Goal: Task Accomplishment & Management: Manage account settings

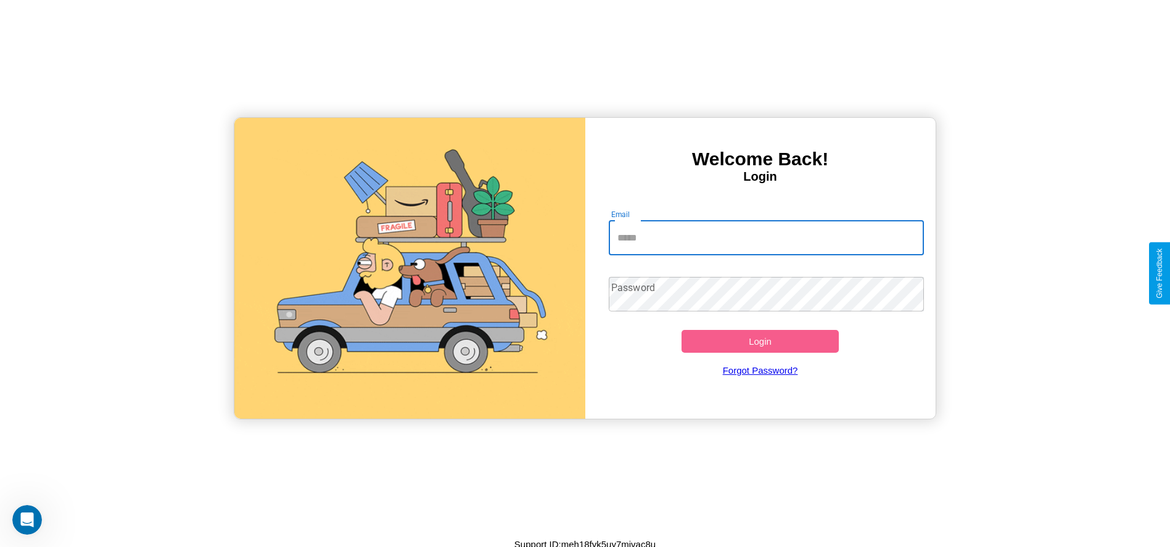
click at [766, 237] on input "Email" at bounding box center [766, 238] width 315 height 35
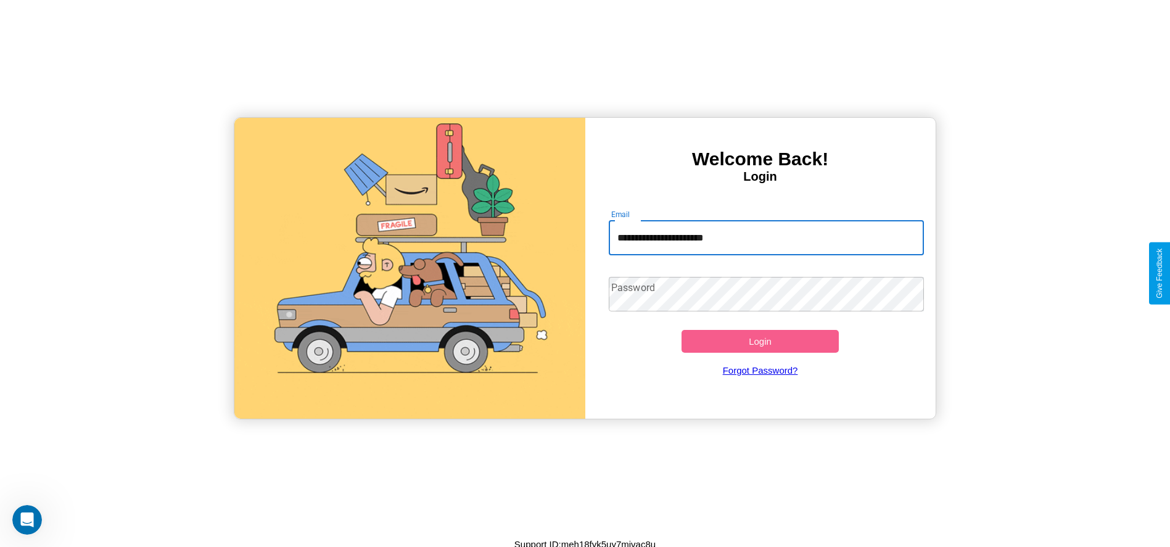
type input "**********"
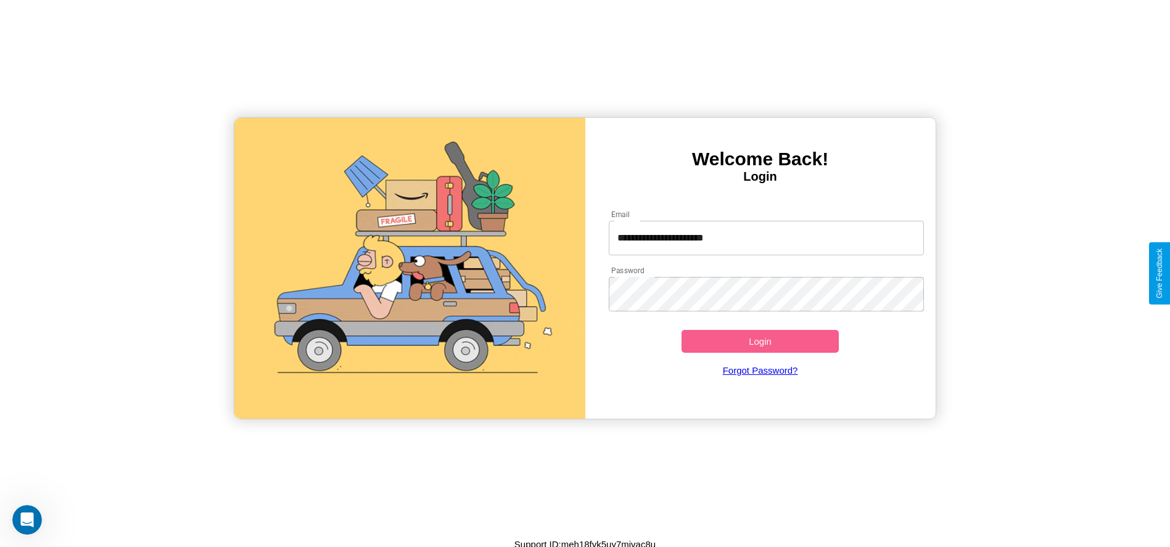
click at [760, 341] on button "Login" at bounding box center [760, 341] width 158 height 23
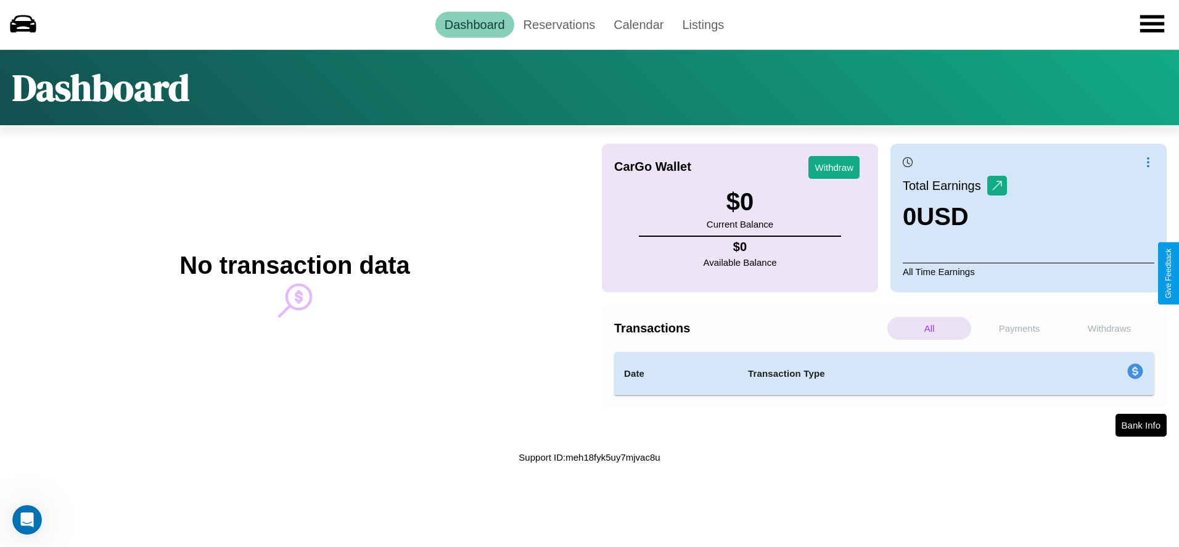
click at [1019, 328] on p "Payments" at bounding box center [1019, 328] width 84 height 23
click at [1109, 328] on p "Withdraws" at bounding box center [1109, 328] width 84 height 23
click at [559, 24] on link "Reservations" at bounding box center [559, 25] width 91 height 26
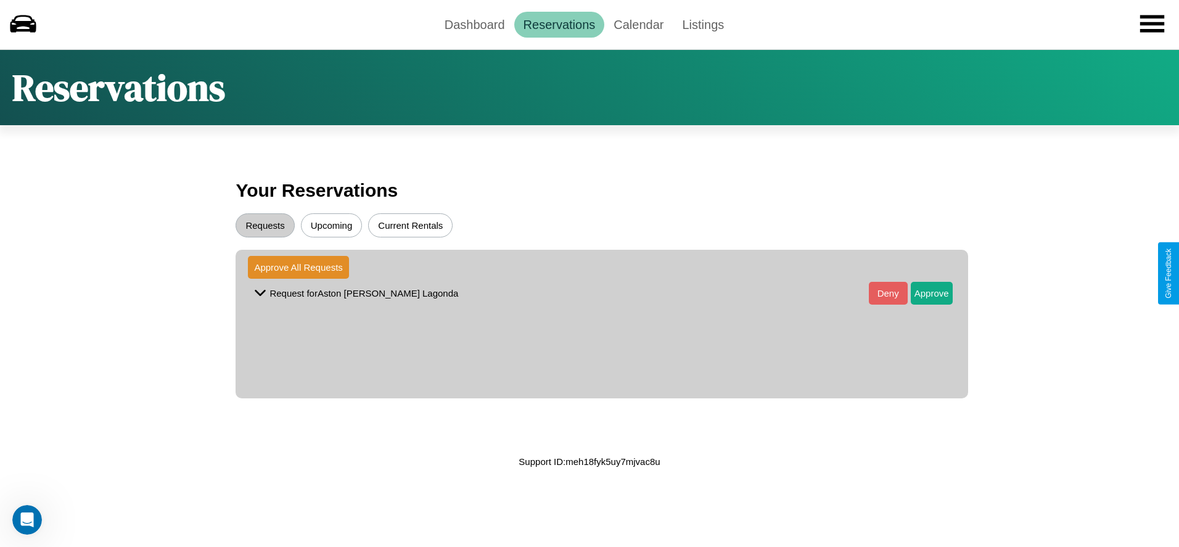
click at [331, 225] on button "Upcoming" at bounding box center [332, 225] width 62 height 24
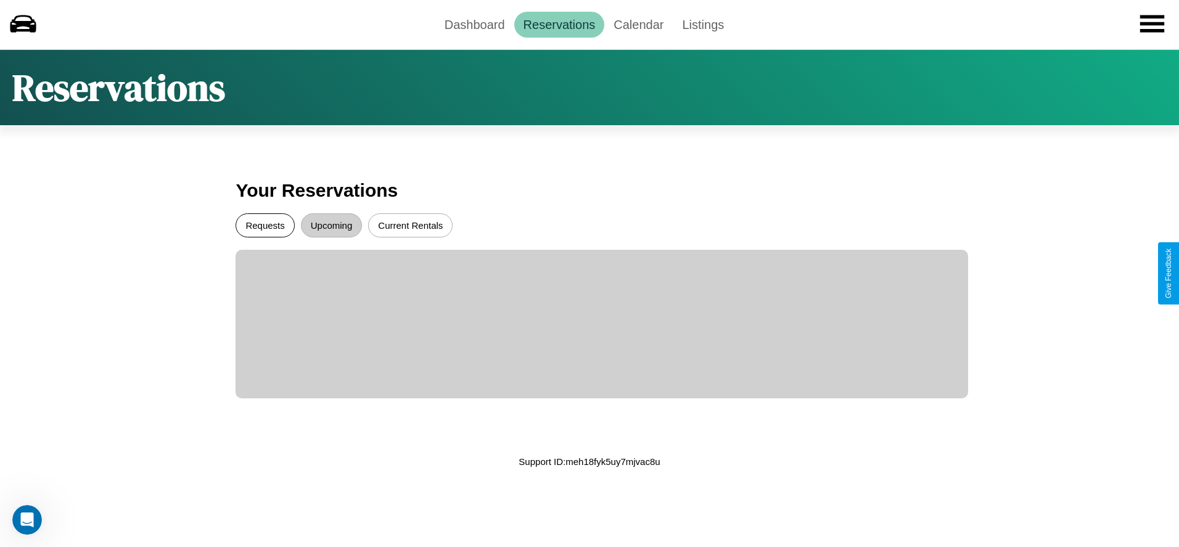
click at [265, 225] on button "Requests" at bounding box center [265, 225] width 59 height 24
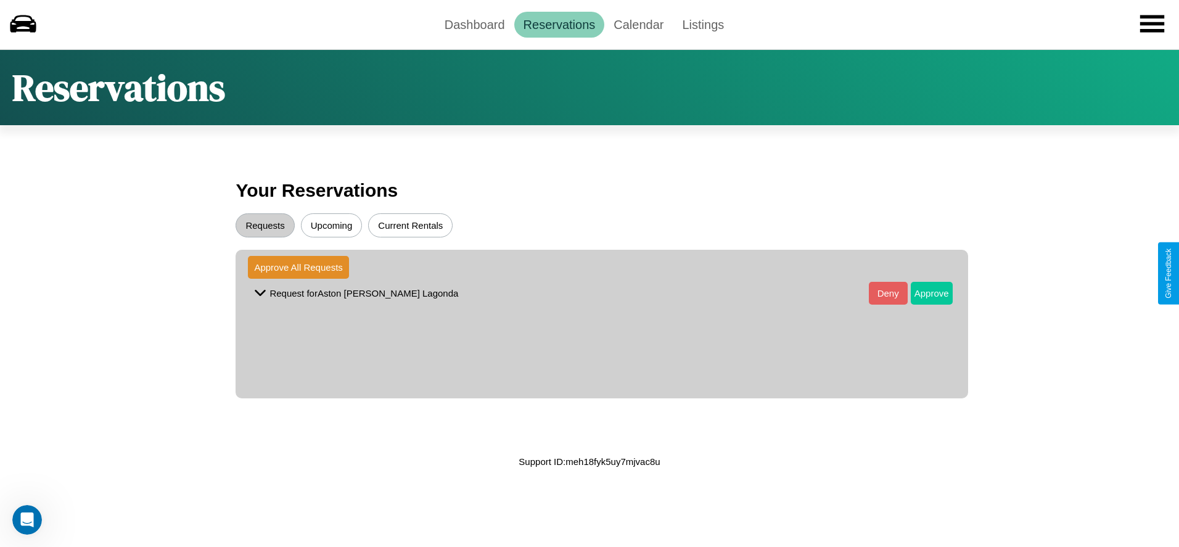
click at [922, 293] on button "Approve" at bounding box center [932, 293] width 42 height 23
